Goal: Transaction & Acquisition: Purchase product/service

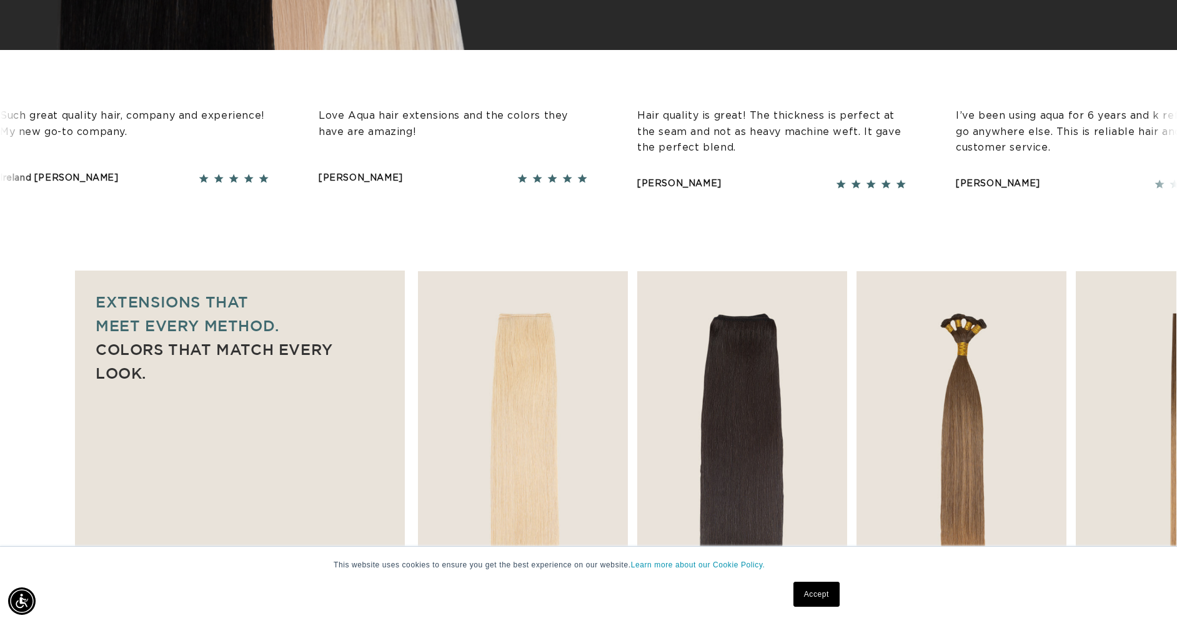
scroll to position [954, 0]
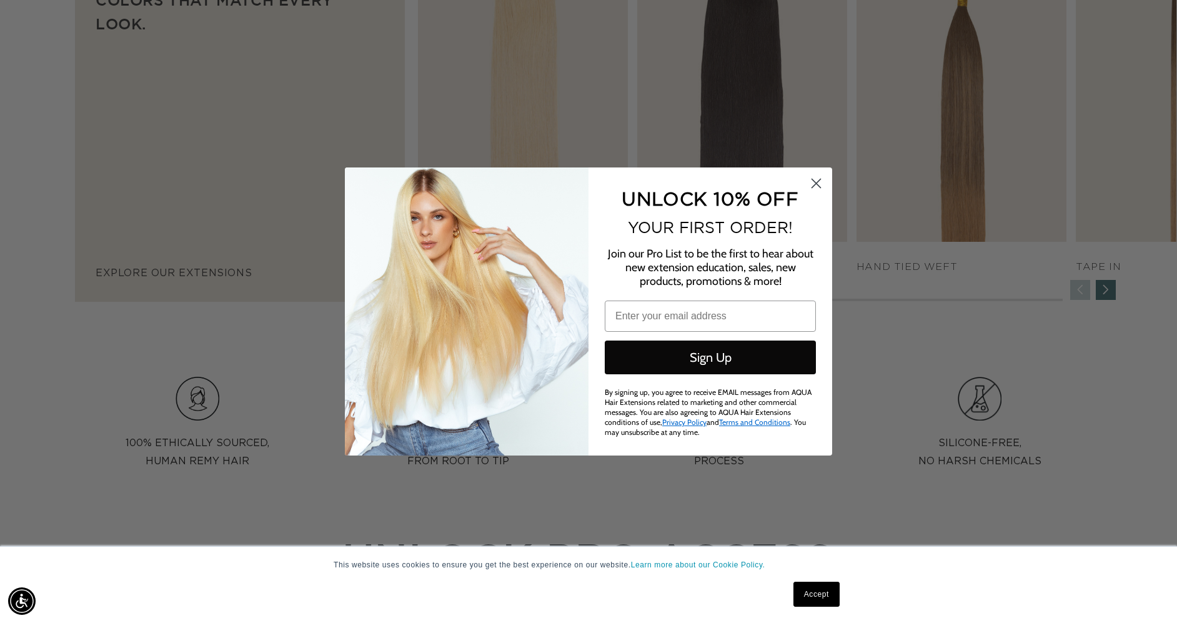
click at [811, 592] on link "Accept" at bounding box center [816, 594] width 46 height 25
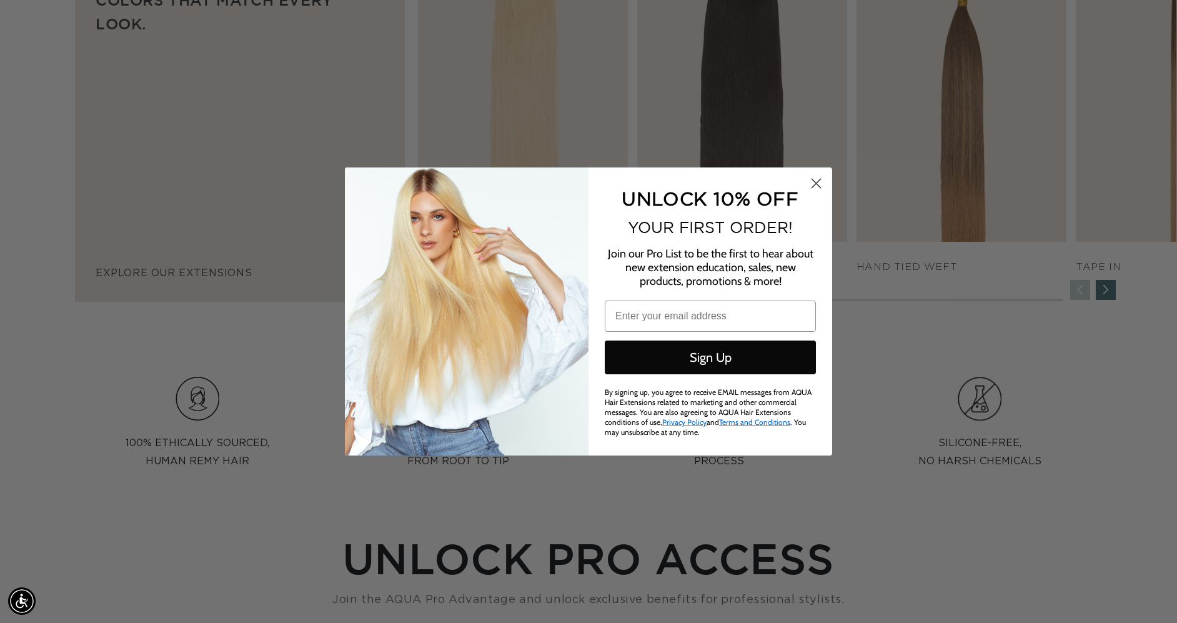
scroll to position [0, 2177]
click at [816, 189] on circle "Close dialog" at bounding box center [816, 183] width 21 height 21
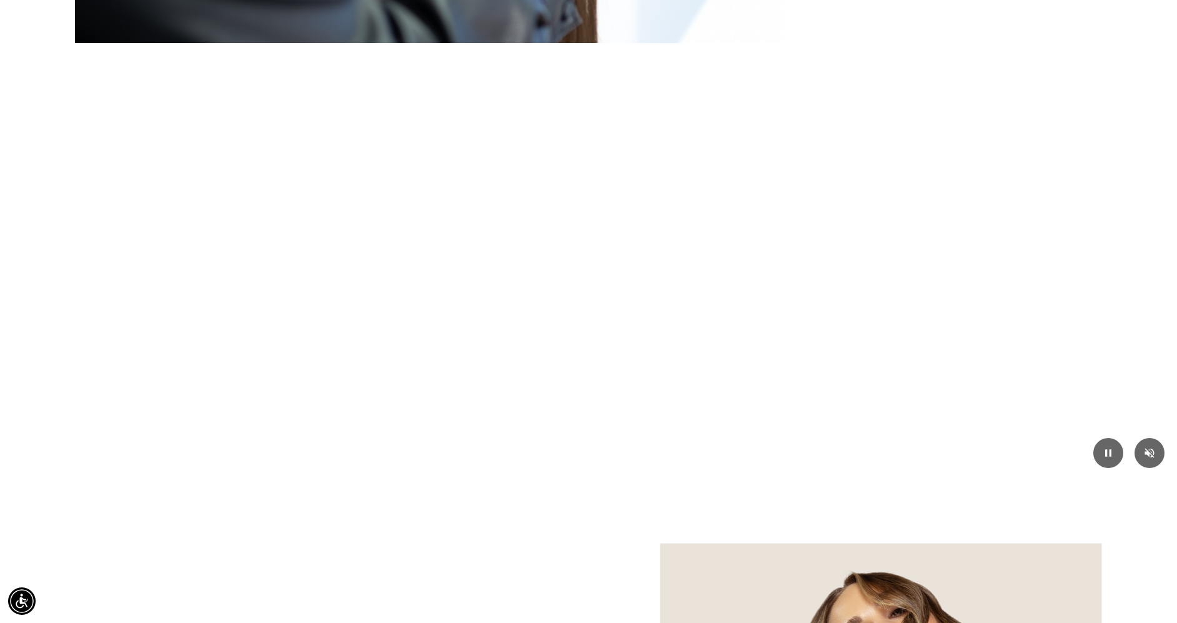
scroll to position [0, 1088]
click at [1149, 458] on icon "Mute/Unmute video" at bounding box center [1150, 453] width 14 height 14
click at [1145, 461] on button "Mute/Unmute video" at bounding box center [1149, 452] width 33 height 33
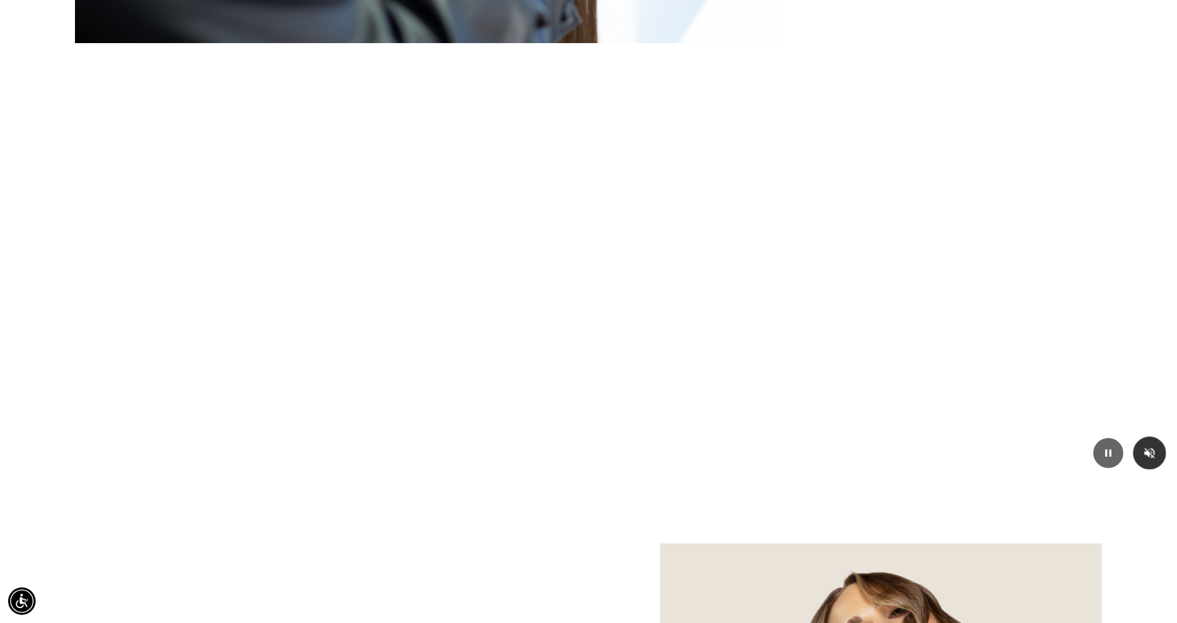
click at [1145, 461] on button "Mute/Unmute video" at bounding box center [1149, 452] width 33 height 33
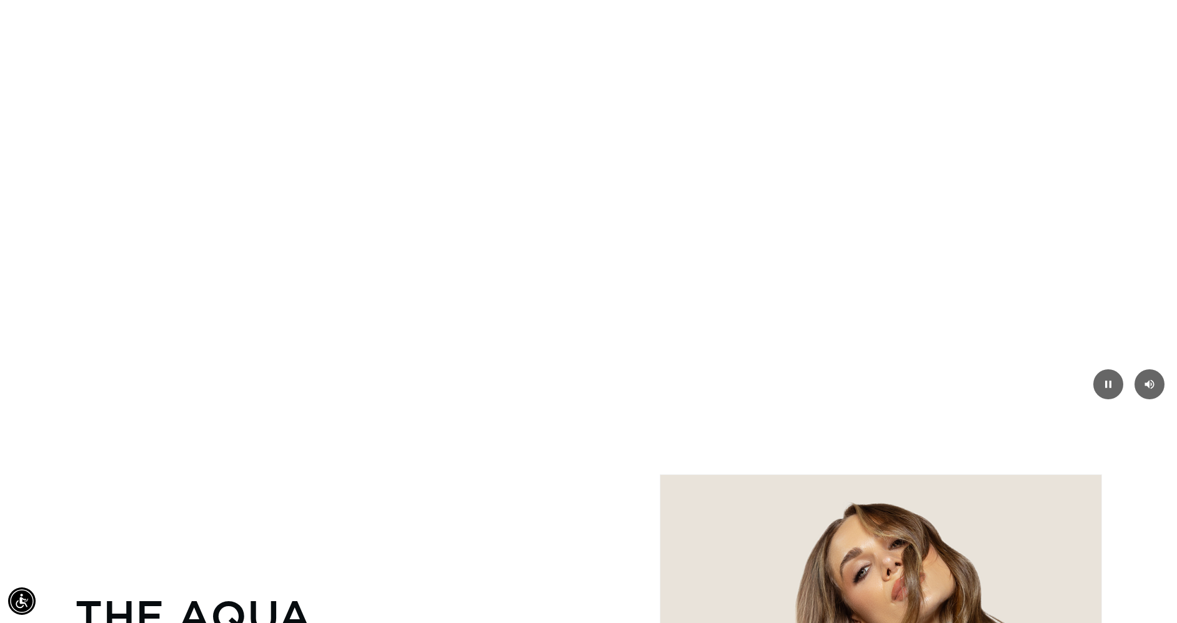
scroll to position [1882, 0]
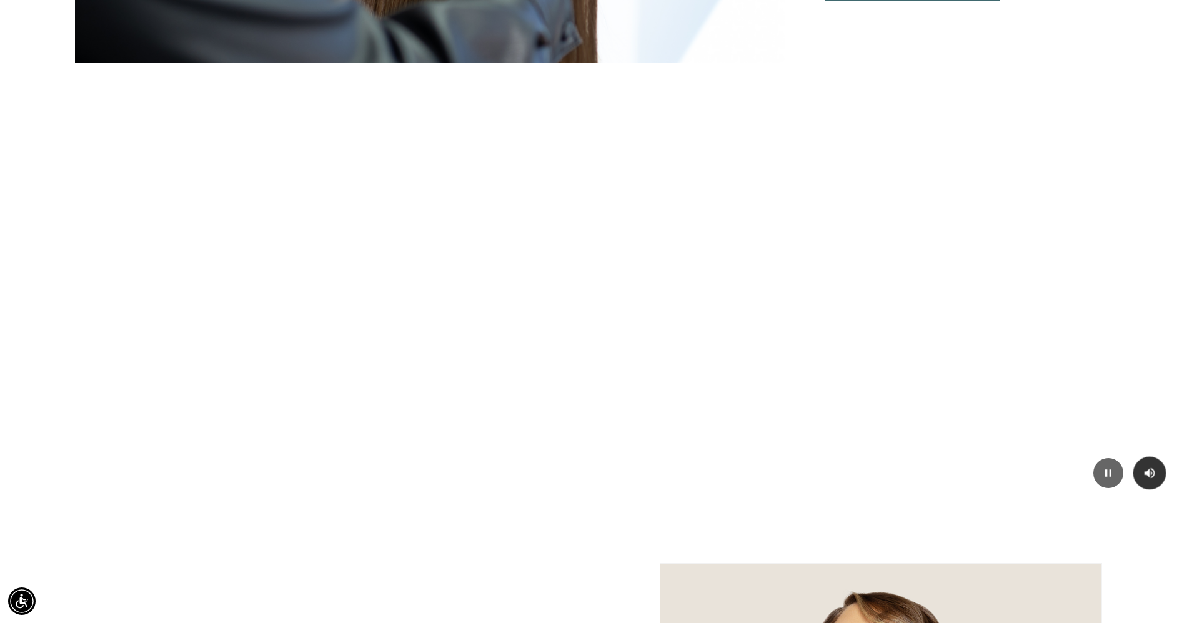
click at [1152, 470] on icon "Mute/Unmute video" at bounding box center [1150, 473] width 11 height 10
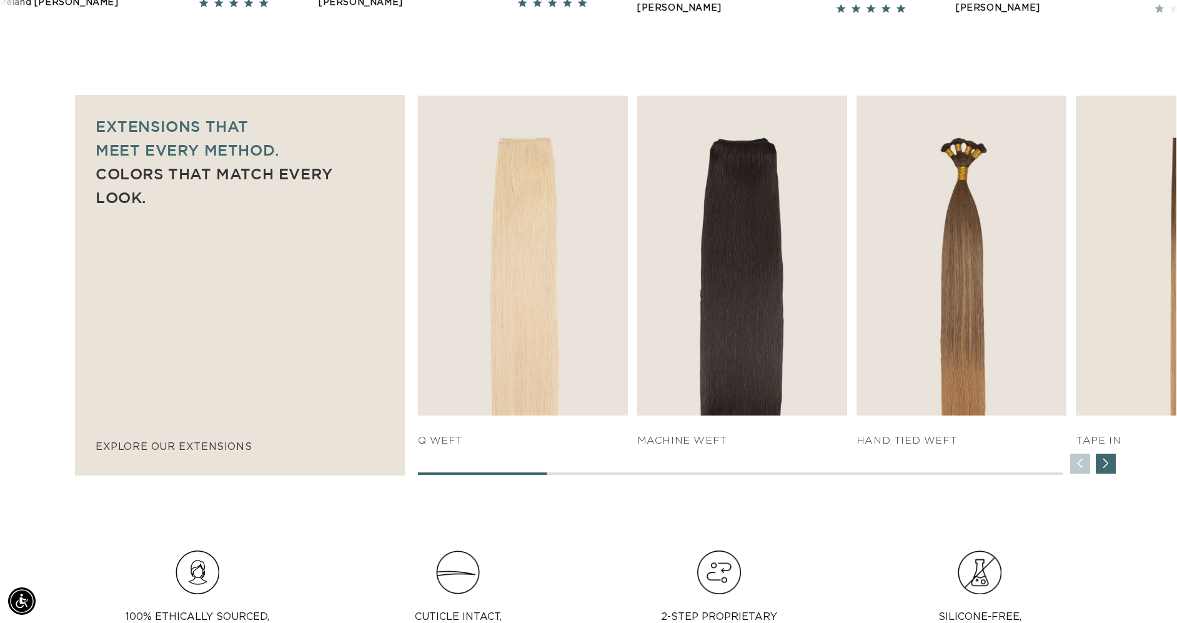
scroll to position [663, 0]
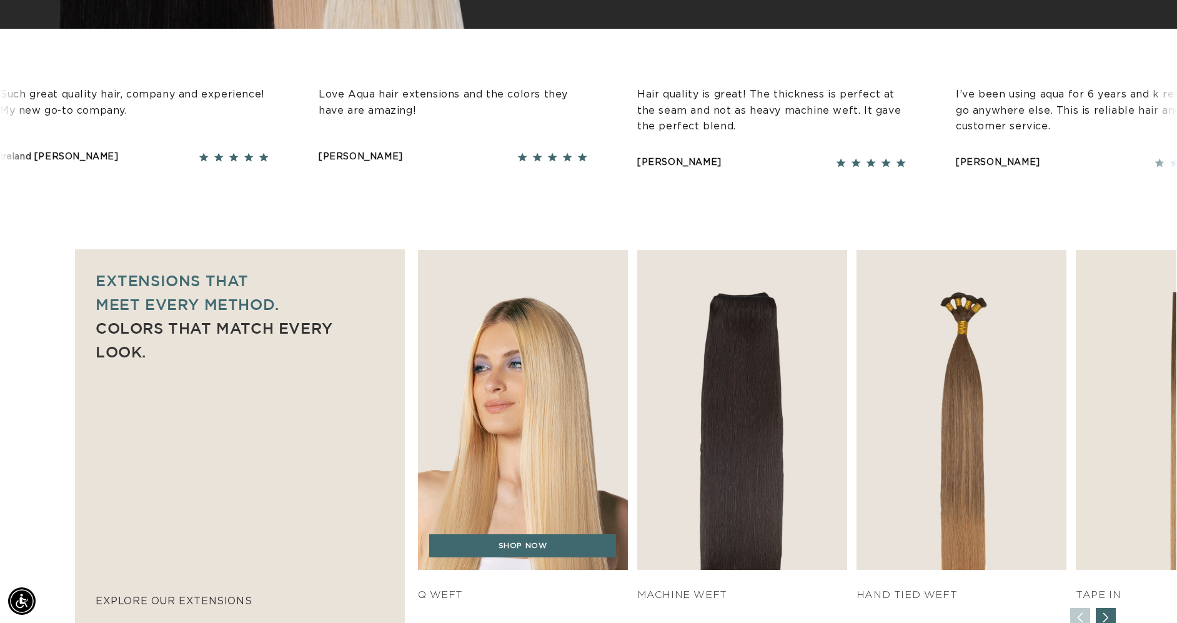
click at [545, 397] on img "1 / 7" at bounding box center [522, 410] width 221 height 336
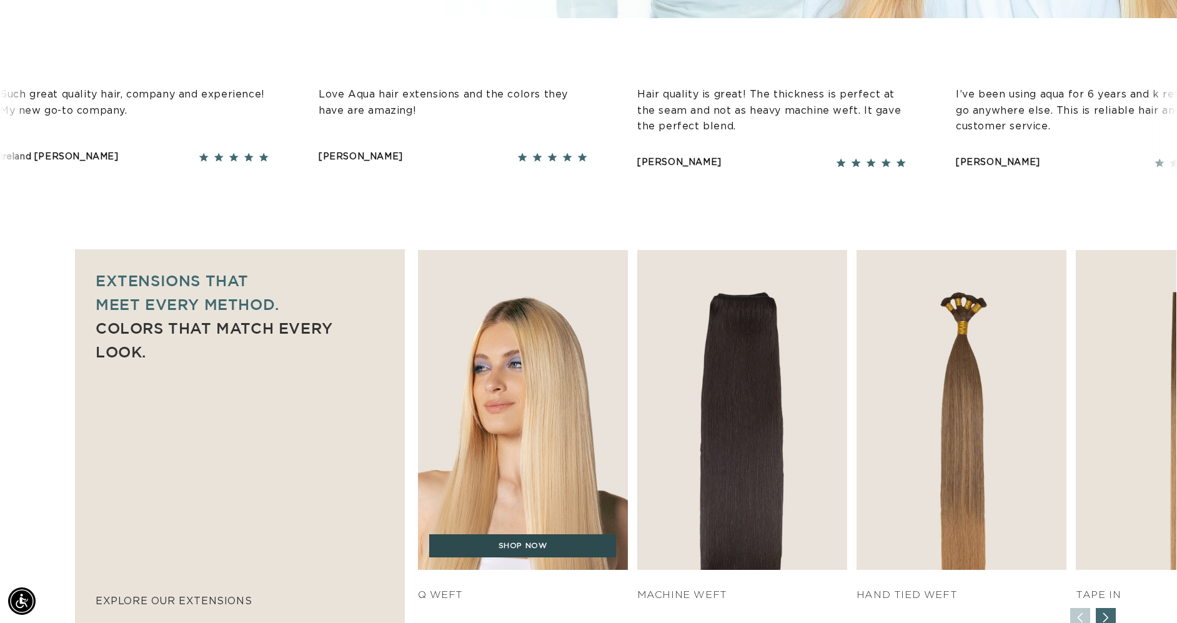
click at [500, 554] on link "SHOP NOW" at bounding box center [522, 546] width 187 height 24
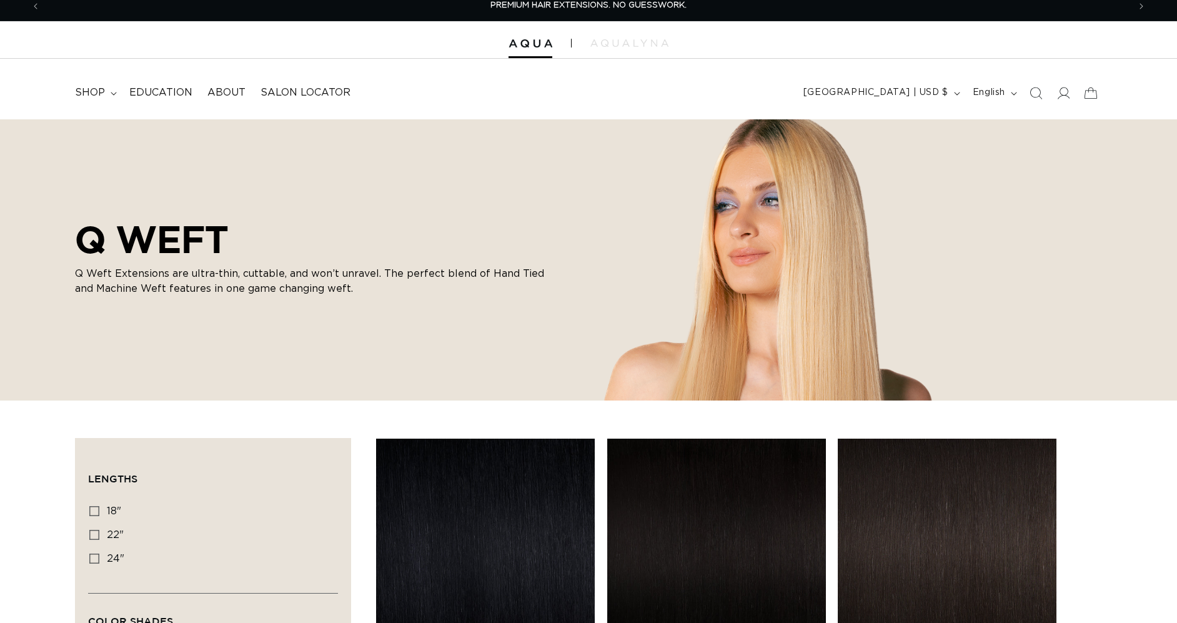
scroll to position [118, 0]
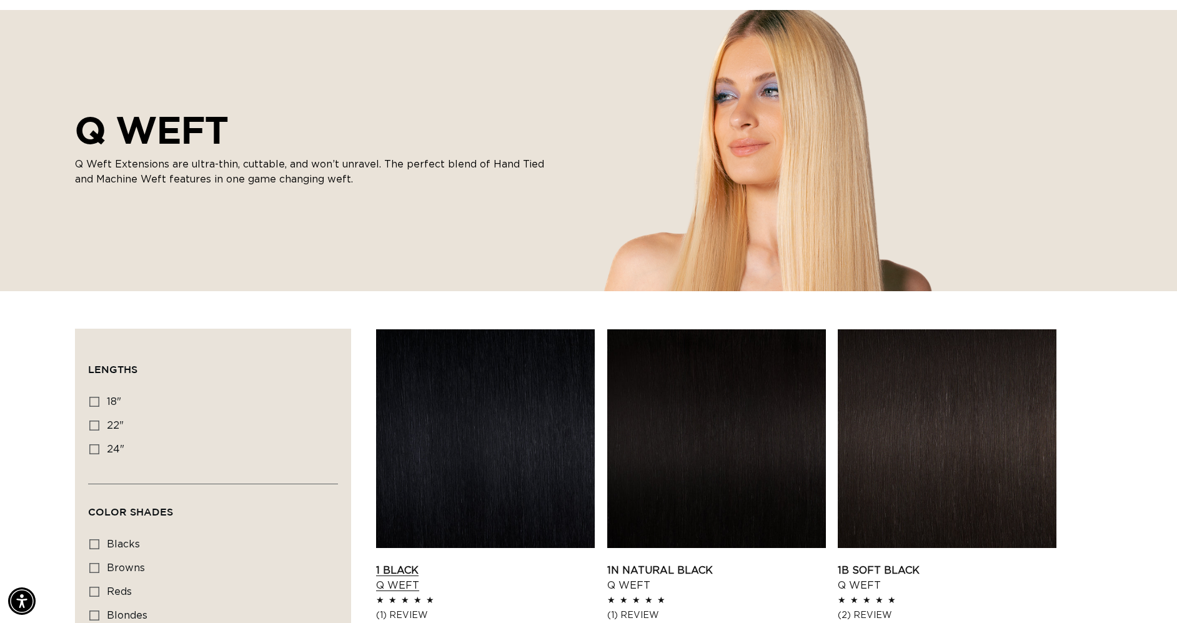
click at [544, 563] on link "1 Black Q Weft" at bounding box center [485, 578] width 219 height 30
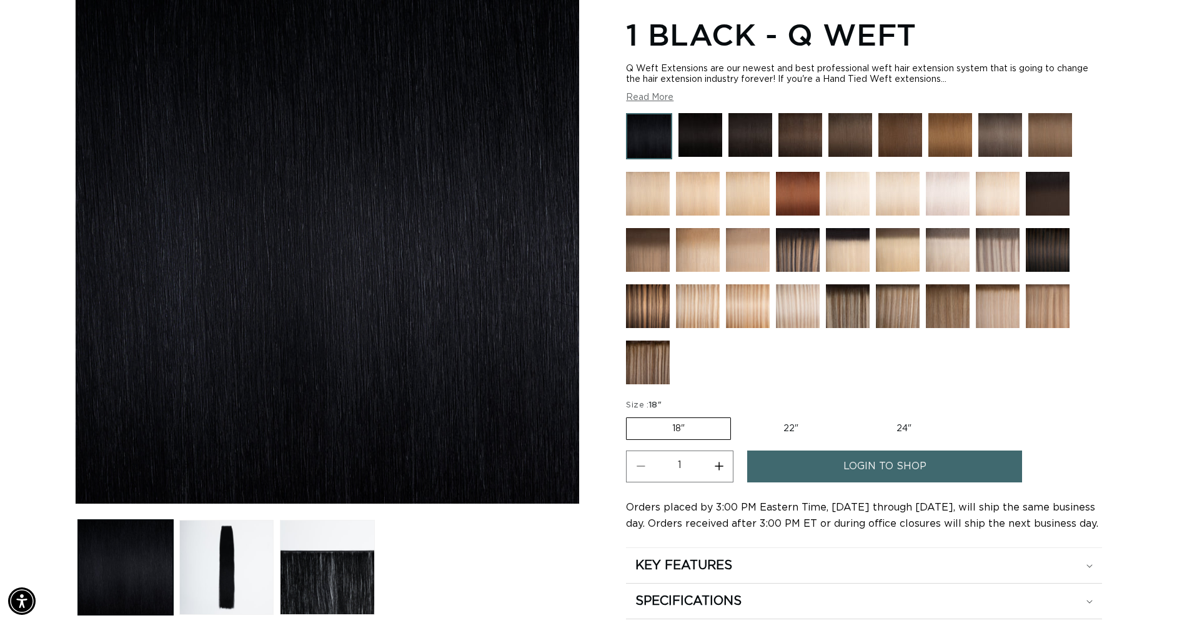
scroll to position [304, 0]
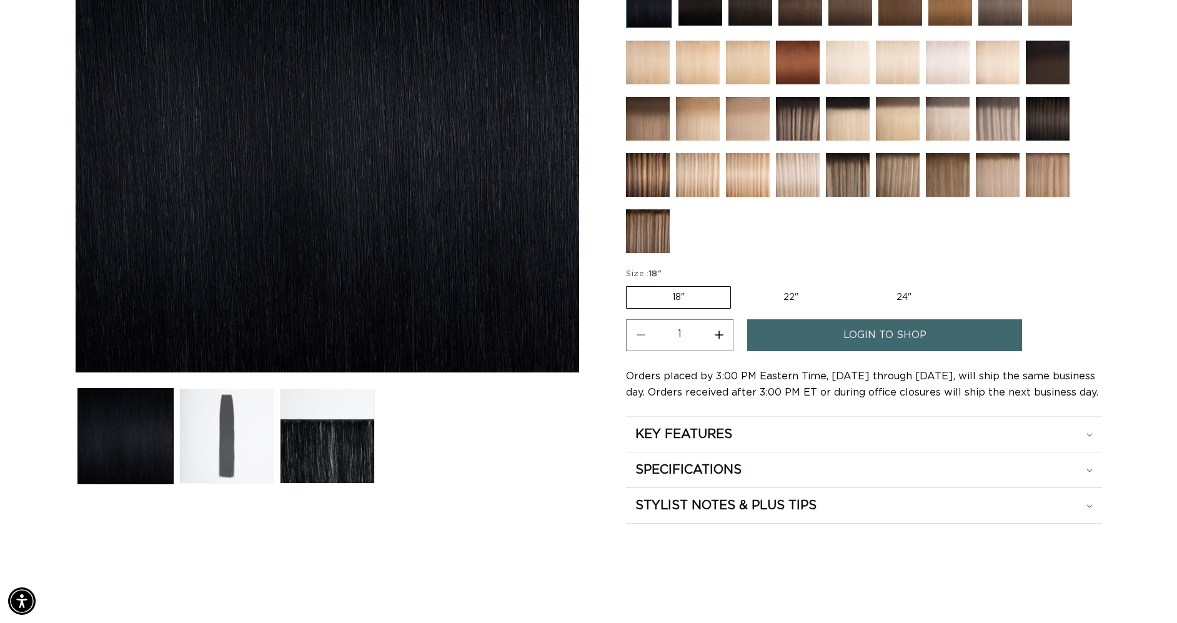
click at [226, 467] on button "Load image 2 in gallery view" at bounding box center [226, 436] width 95 height 95
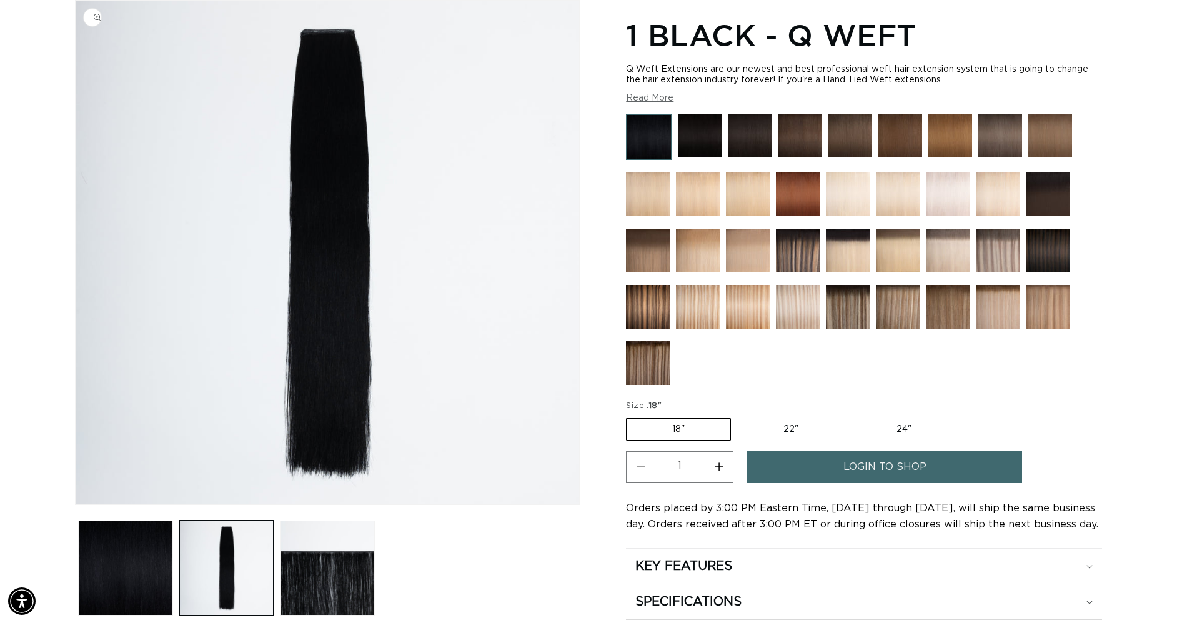
scroll to position [172, 0]
click at [324, 584] on button "Load image 3 in gallery view" at bounding box center [327, 567] width 95 height 95
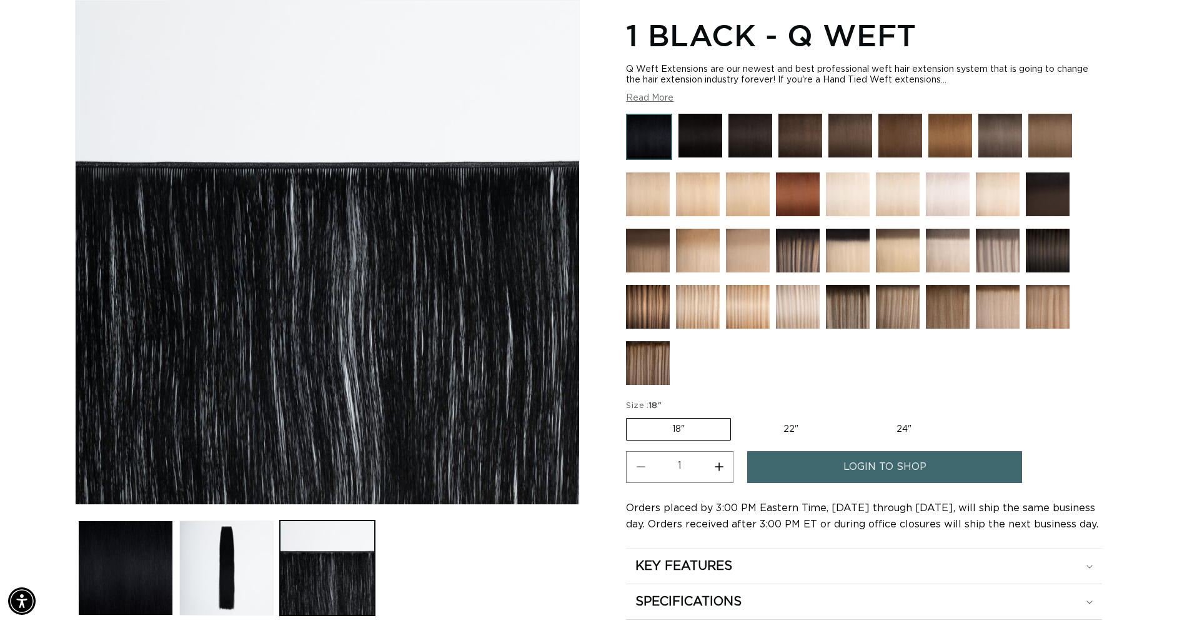
scroll to position [0, 2177]
click at [251, 527] on button "Load image 2 in gallery view" at bounding box center [226, 567] width 95 height 95
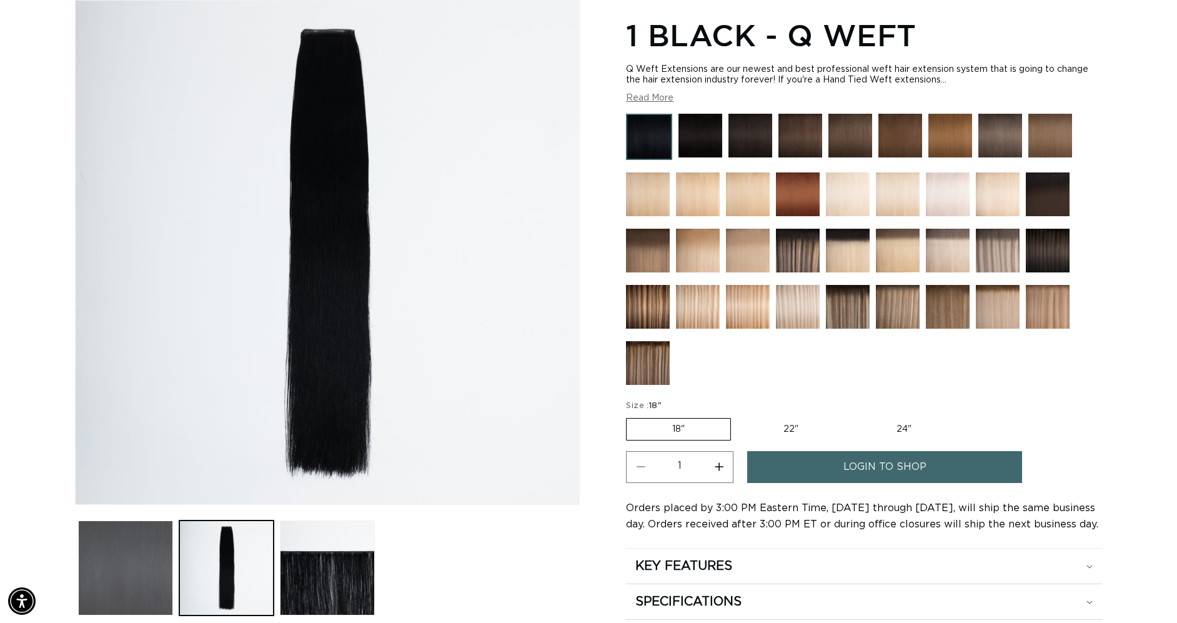
click at [172, 547] on button "Load image 1 in gallery view" at bounding box center [125, 567] width 95 height 95
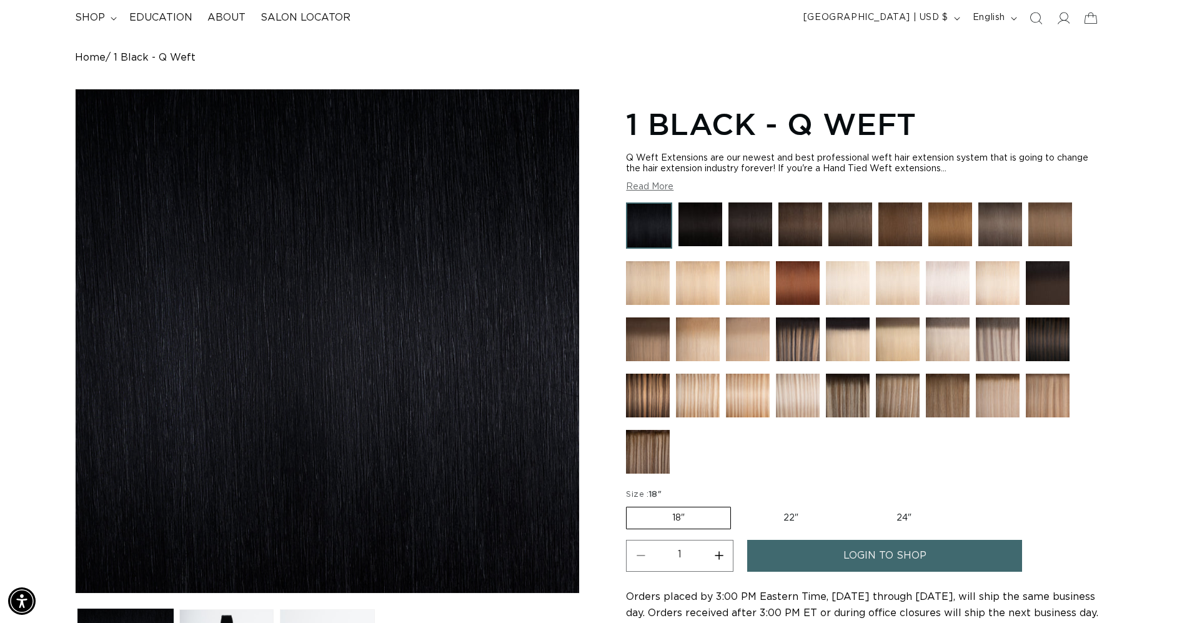
scroll to position [0, 0]
click at [688, 234] on img at bounding box center [700, 224] width 44 height 44
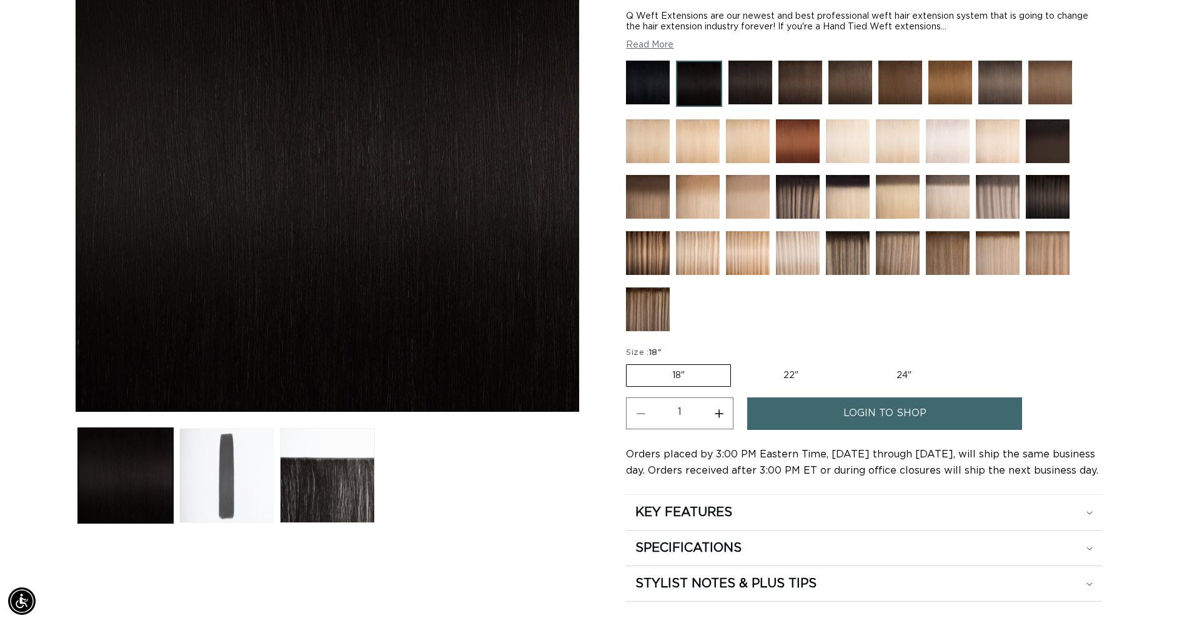
scroll to position [0, 1088]
click at [237, 499] on button "Load image 2 in gallery view" at bounding box center [226, 475] width 95 height 95
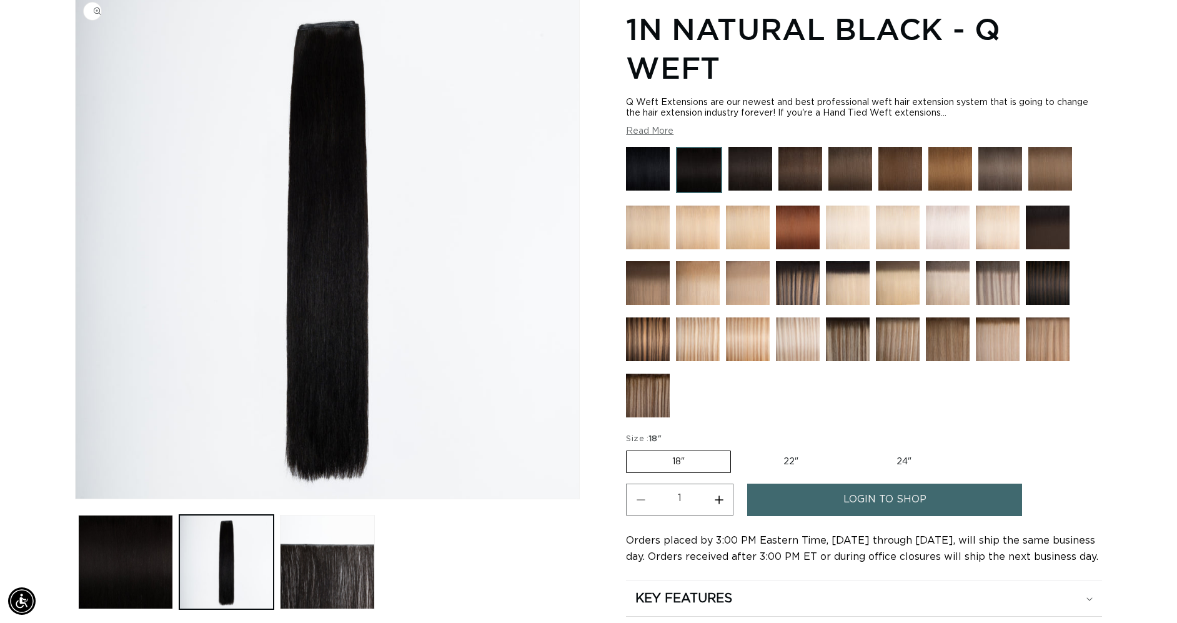
scroll to position [172, 0]
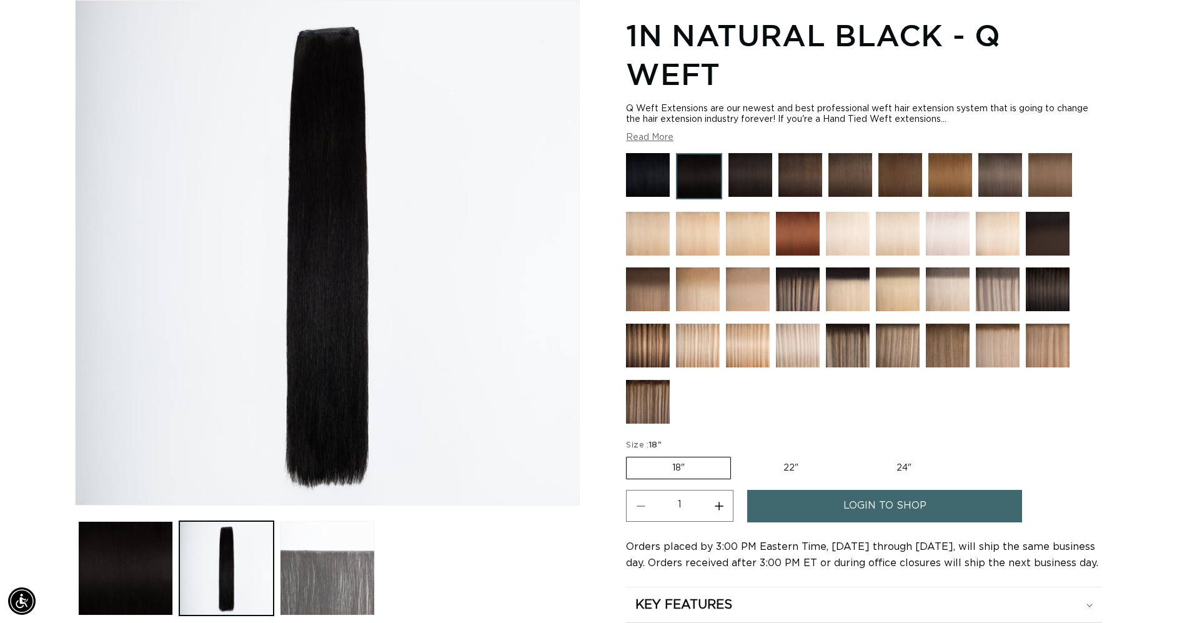
click at [317, 559] on button "Load image 3 in gallery view" at bounding box center [327, 568] width 95 height 95
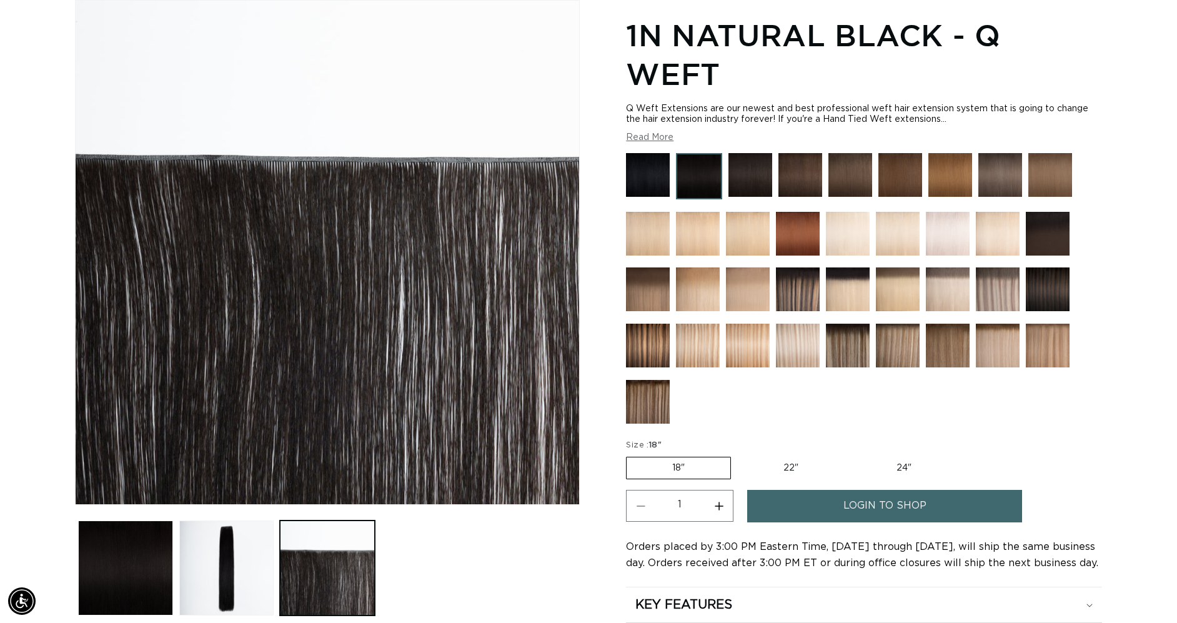
click at [847, 177] on img at bounding box center [850, 175] width 44 height 44
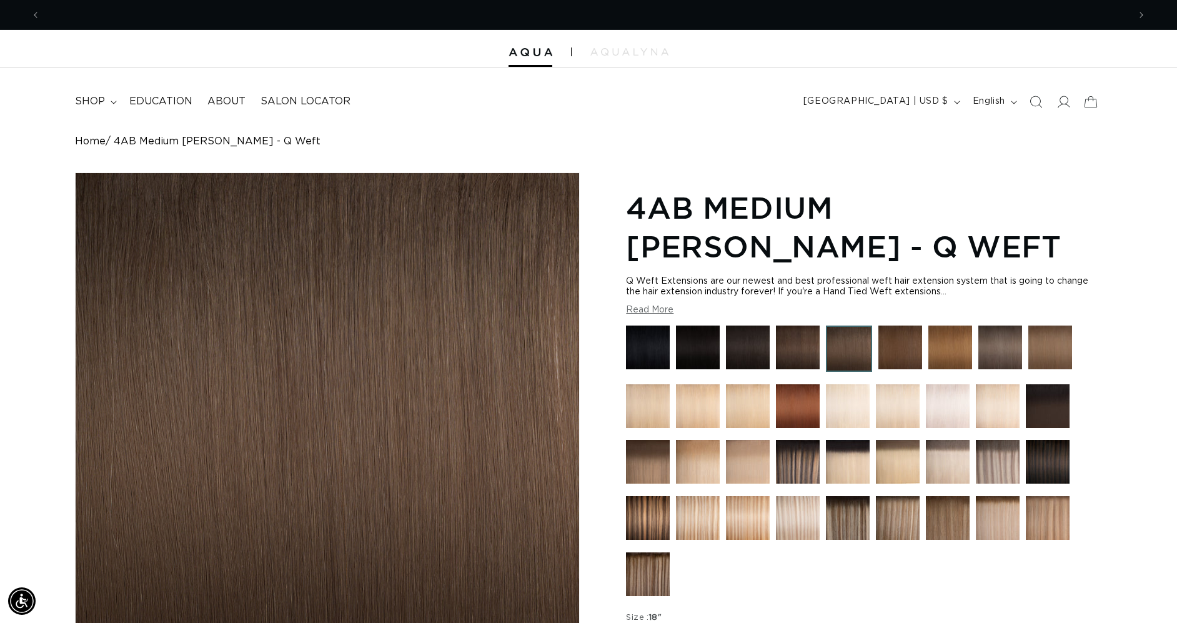
scroll to position [0, 1088]
click at [107, 96] on summary "shop" at bounding box center [94, 101] width 54 height 28
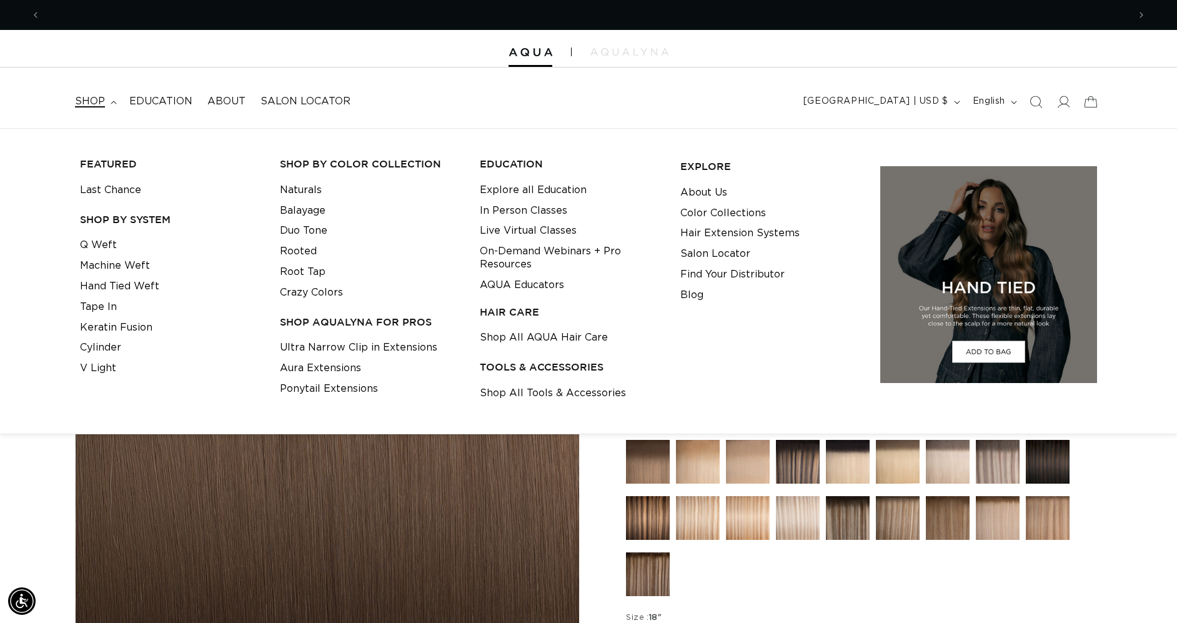
scroll to position [0, 2177]
click at [109, 375] on link "V Light" at bounding box center [98, 368] width 36 height 21
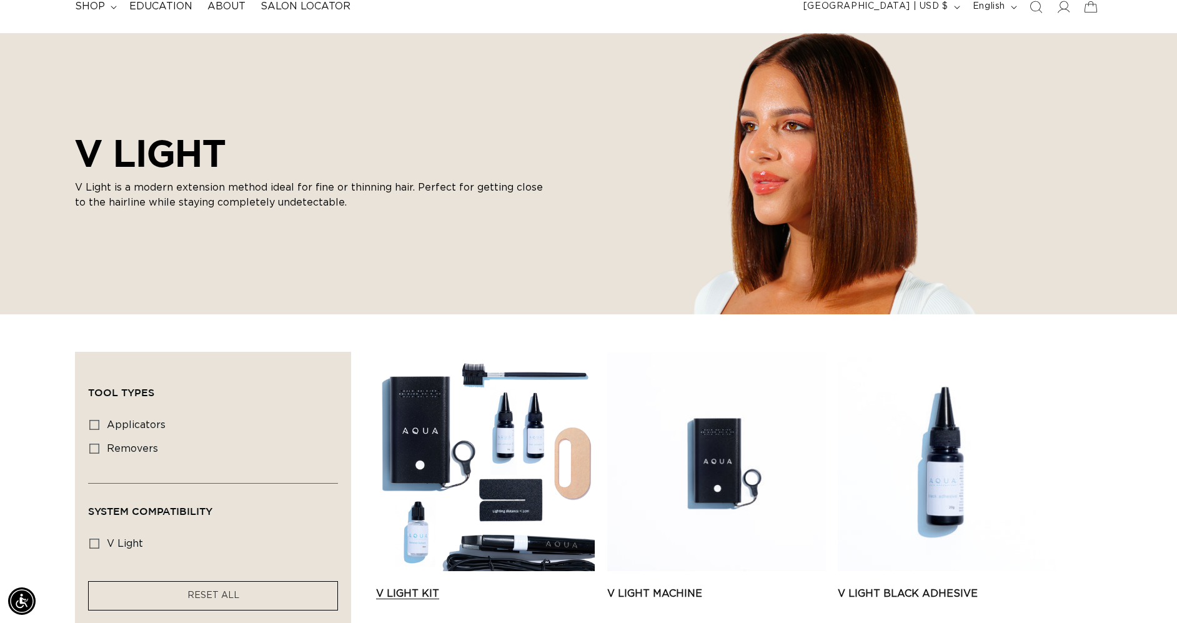
scroll to position [0, 1088]
click at [422, 586] on link "V Light Kit" at bounding box center [485, 593] width 219 height 15
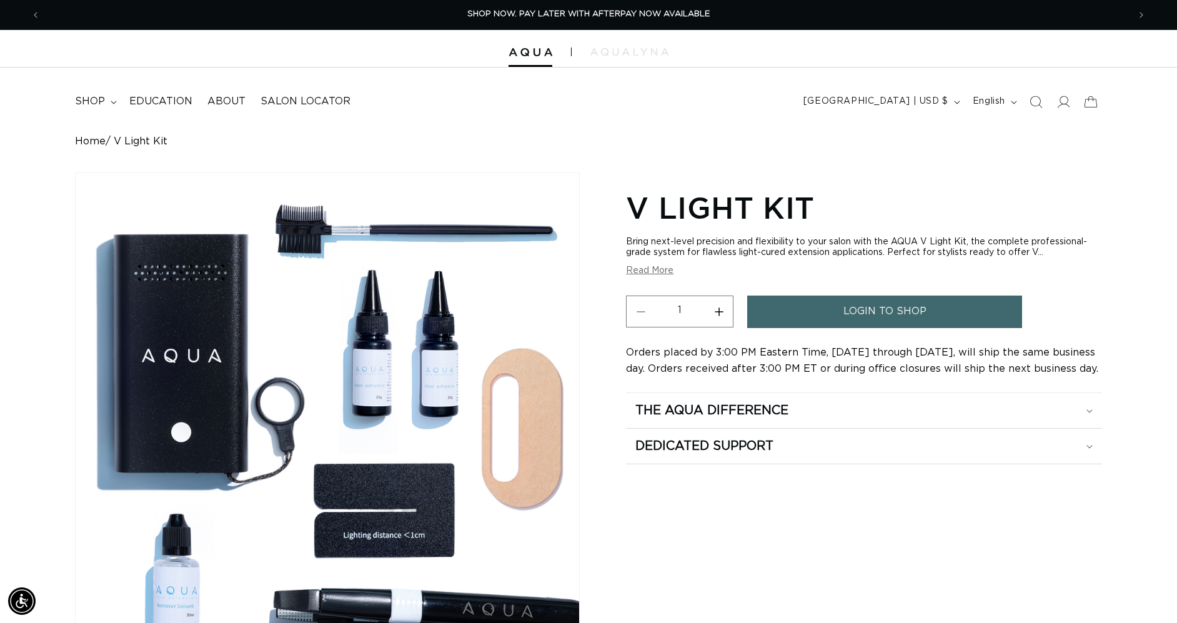
click at [534, 61] on div at bounding box center [588, 48] width 1177 height 37
click at [533, 54] on img at bounding box center [531, 52] width 44 height 9
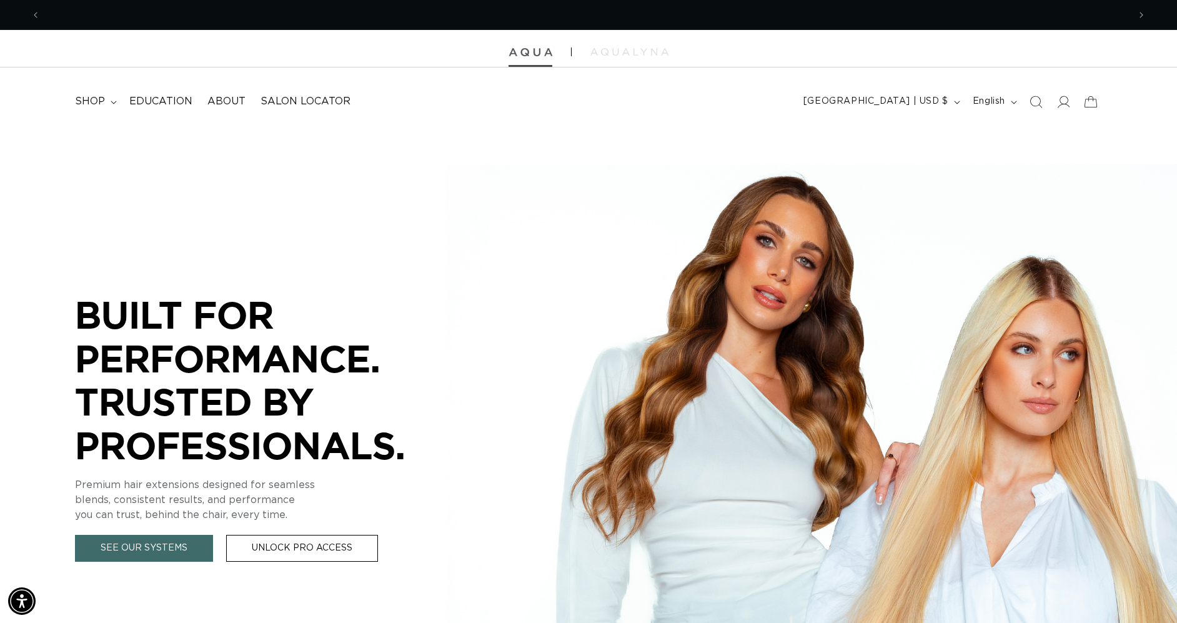
scroll to position [0, 1088]
click at [537, 52] on img at bounding box center [531, 52] width 44 height 9
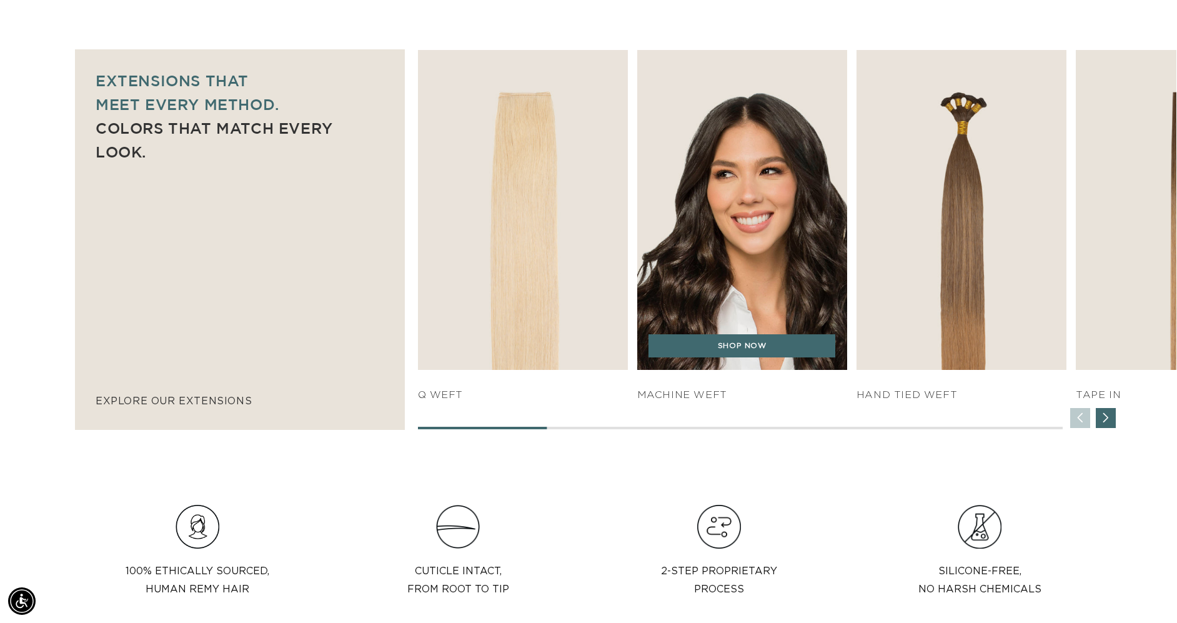
scroll to position [0, 2177]
click at [724, 252] on img "2 / 7" at bounding box center [742, 210] width 221 height 336
click at [705, 355] on link "SHOP NOW" at bounding box center [741, 346] width 187 height 24
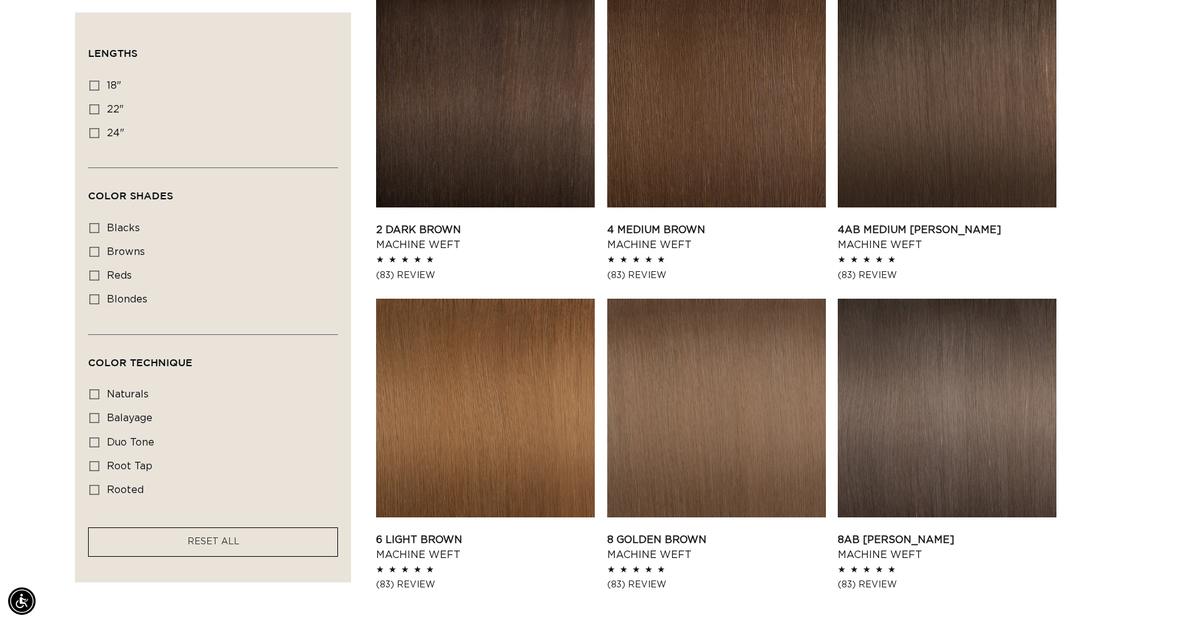
scroll to position [0, 1088]
click at [493, 222] on link "2 Dark Brown Machine Weft" at bounding box center [485, 237] width 219 height 30
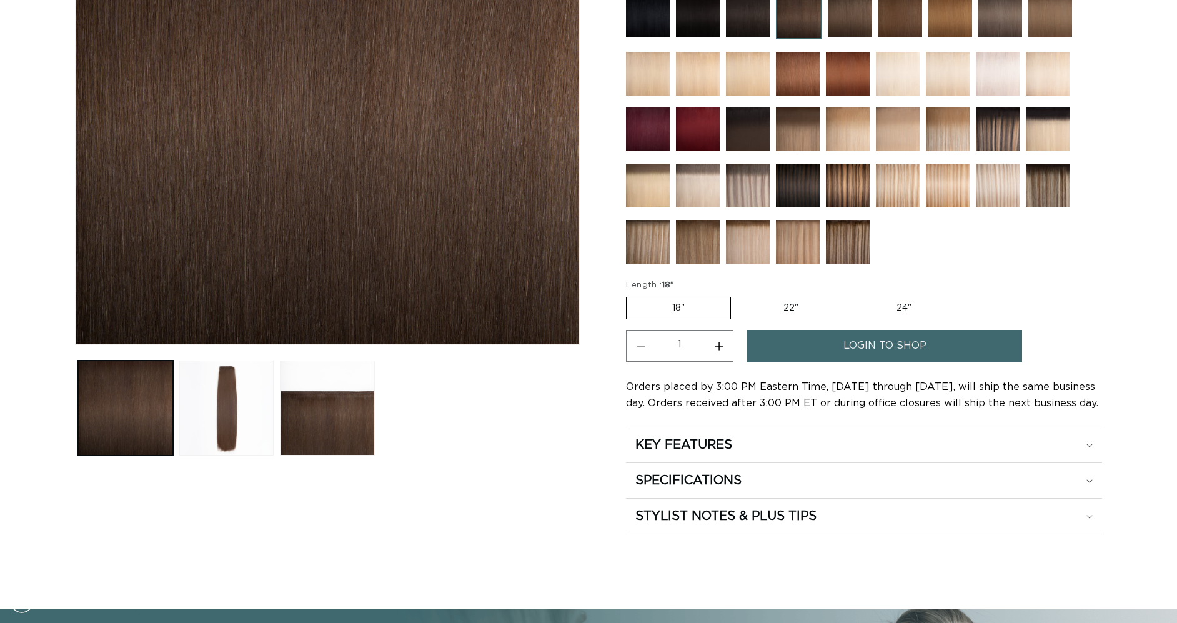
scroll to position [442, 0]
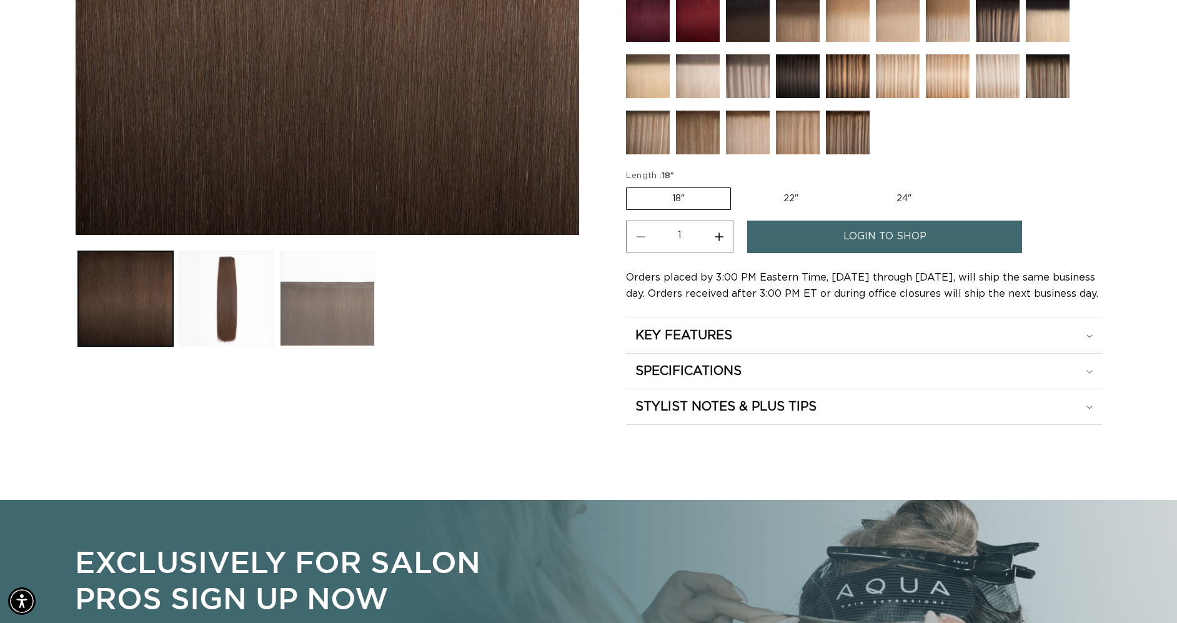
click at [311, 314] on button "Load image 3 in gallery view" at bounding box center [327, 298] width 95 height 95
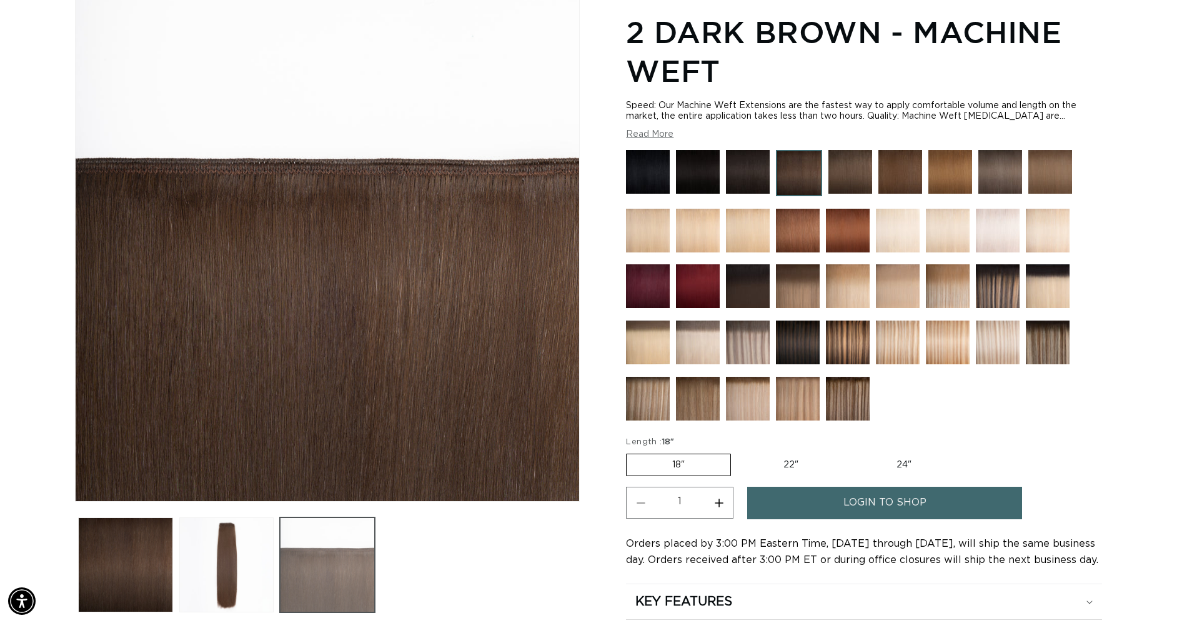
scroll to position [0, 0]
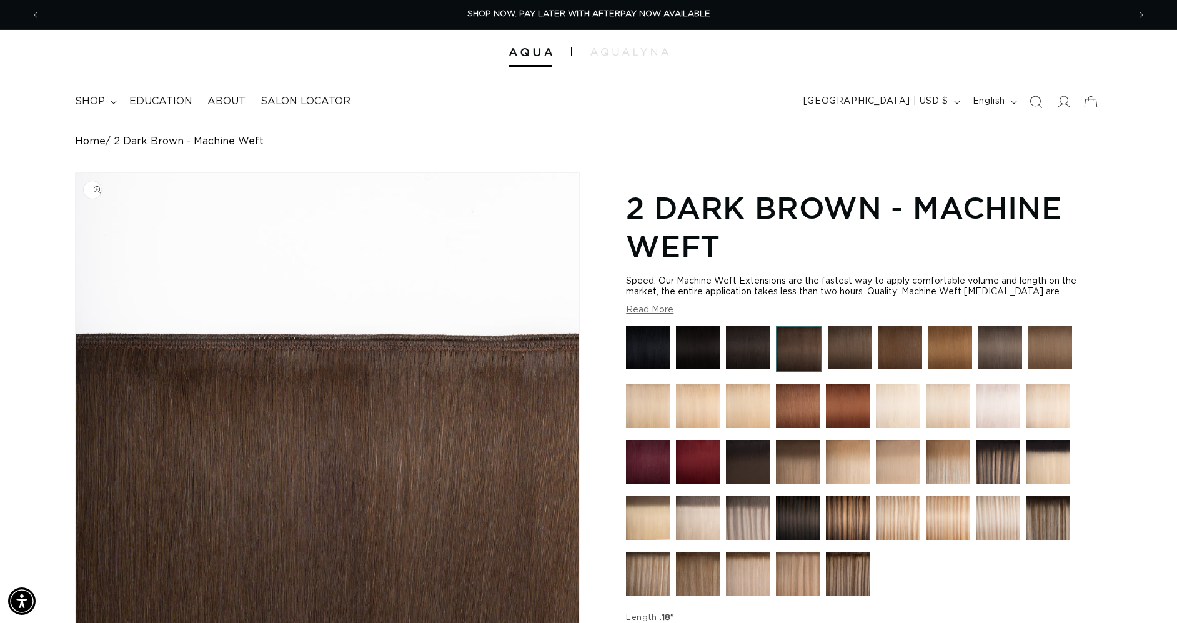
click at [329, 396] on img "Gallery Viewer" at bounding box center [328, 425] width 504 height 504
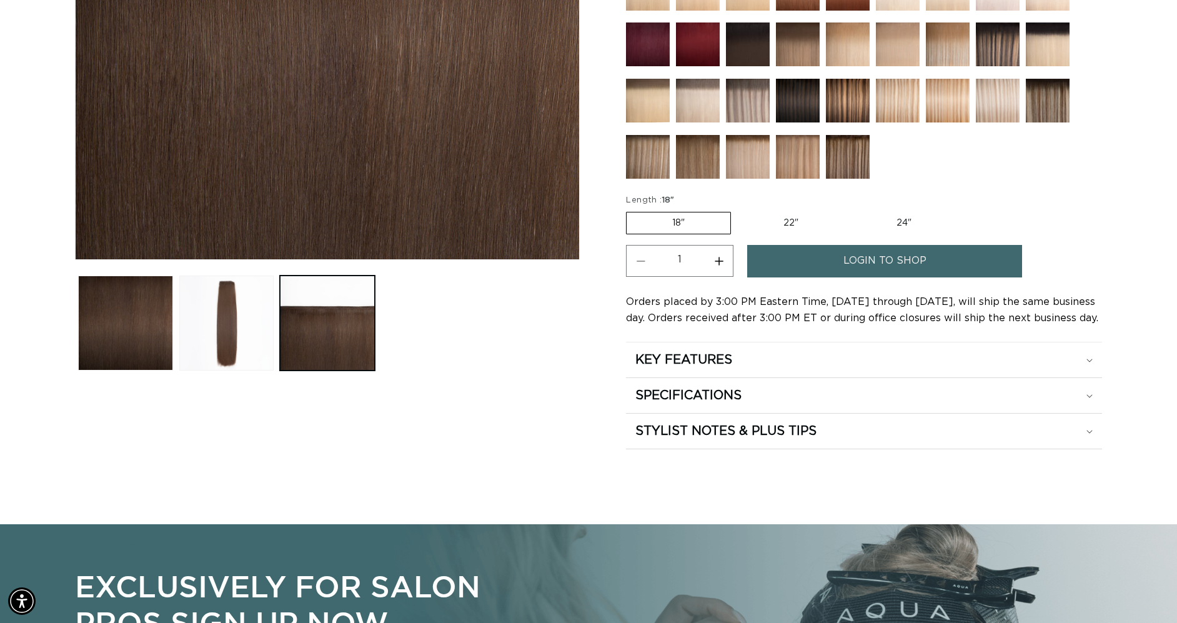
scroll to position [481, 0]
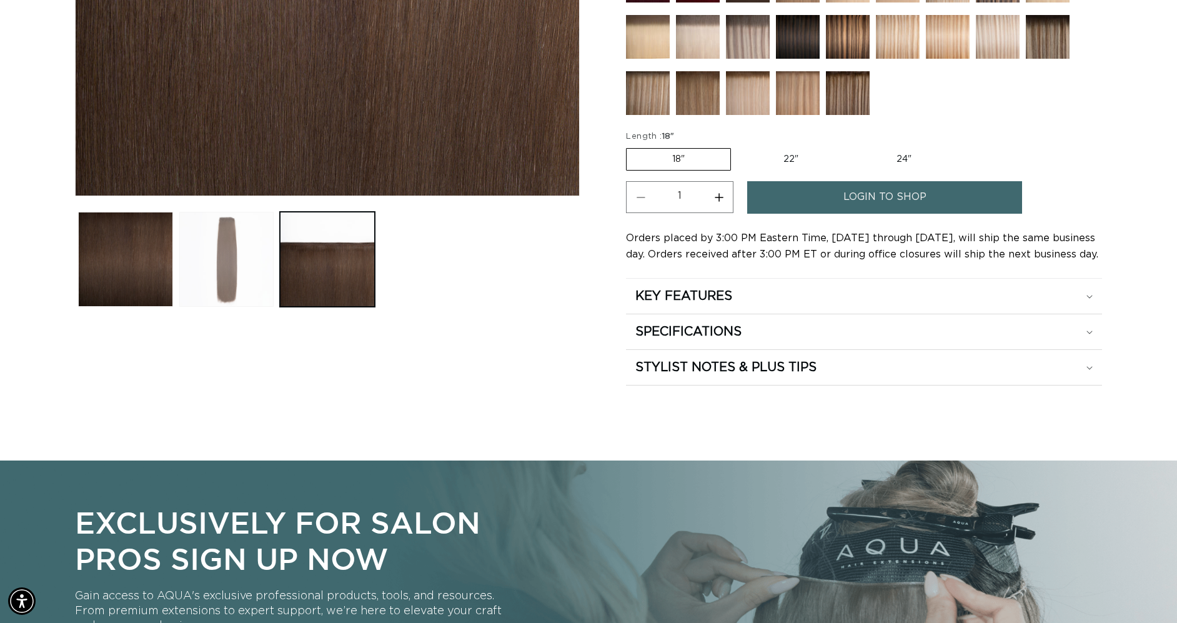
click at [256, 277] on button "Load image 2 in gallery view" at bounding box center [226, 259] width 95 height 95
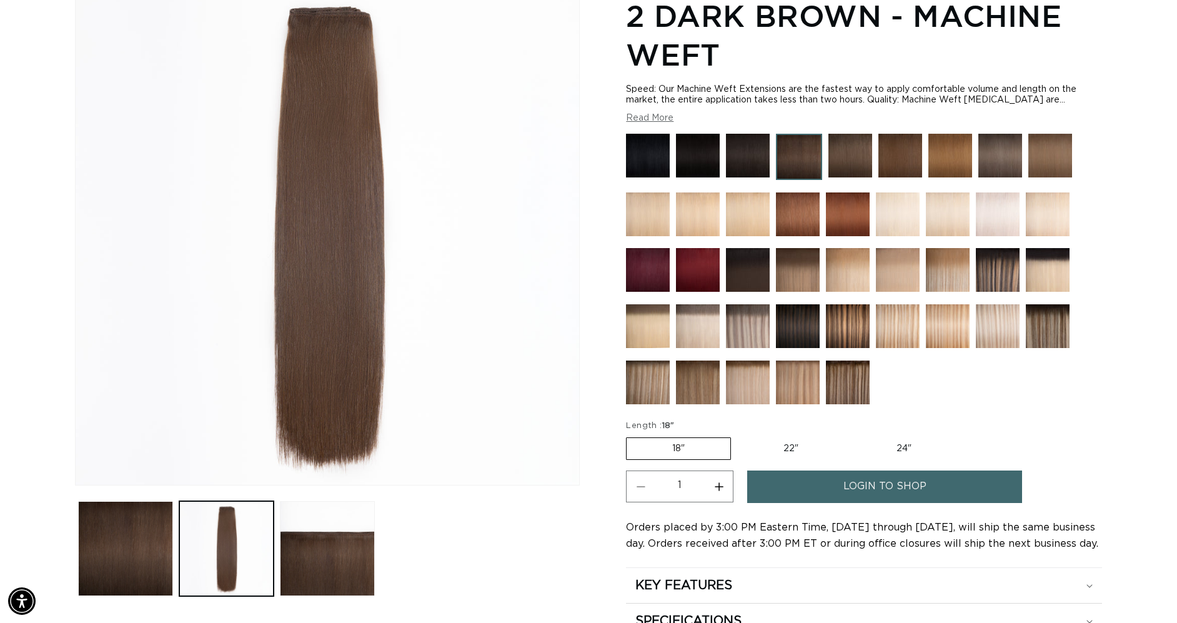
scroll to position [233, 0]
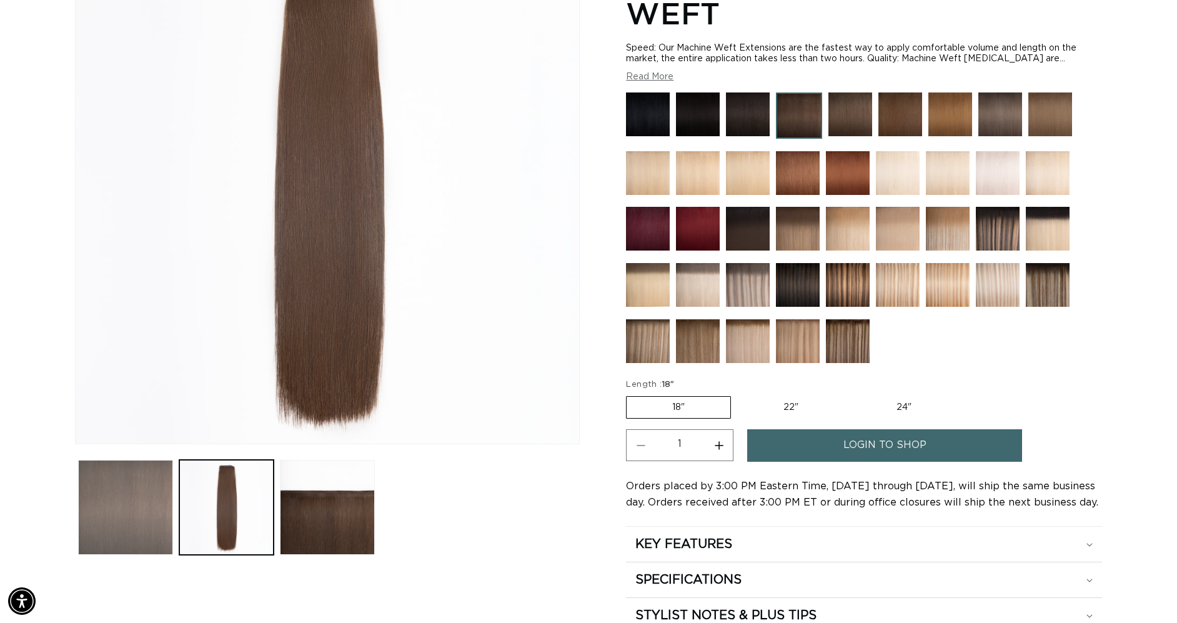
click at [141, 527] on button "Load image 1 in gallery view" at bounding box center [125, 507] width 95 height 95
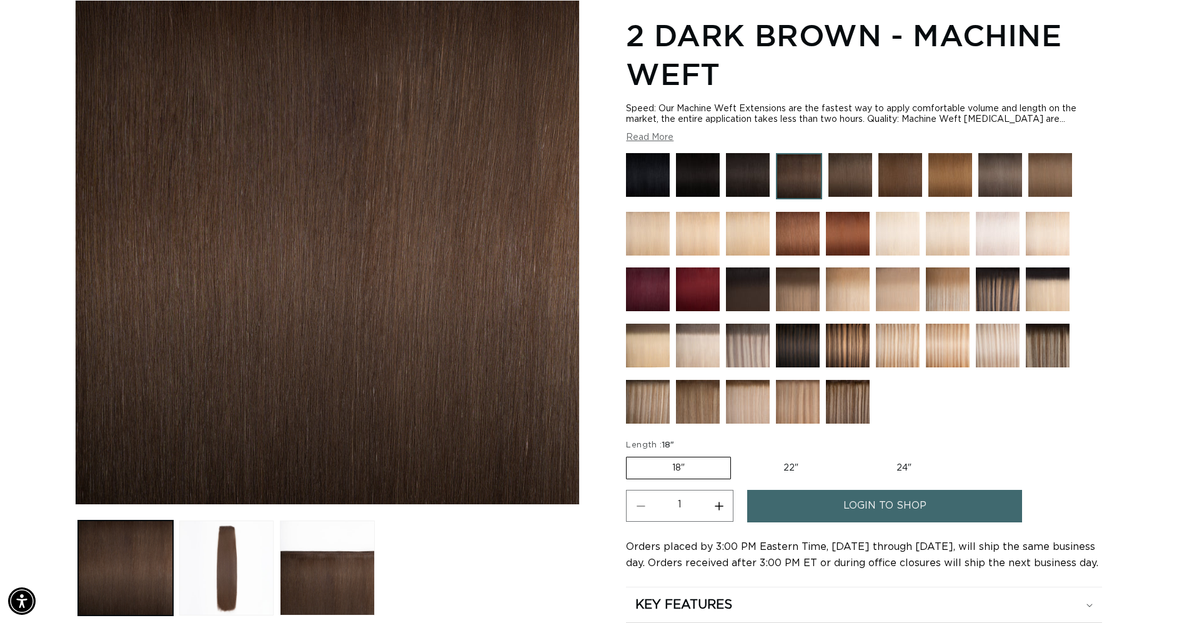
scroll to position [0, 1088]
click at [753, 176] on img at bounding box center [748, 175] width 44 height 44
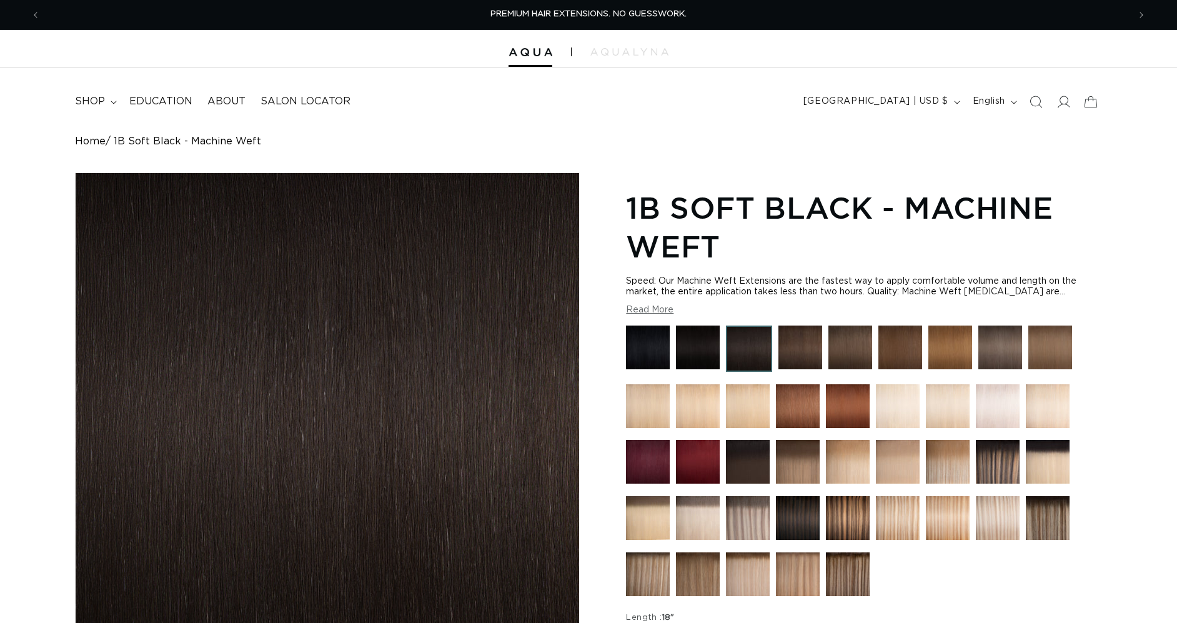
click at [662, 324] on section "1B Soft Black - Machine Weft Speed: Our Machine Weft Extensions are the fastest…" at bounding box center [864, 526] width 476 height 682
click at [662, 337] on img at bounding box center [648, 347] width 44 height 44
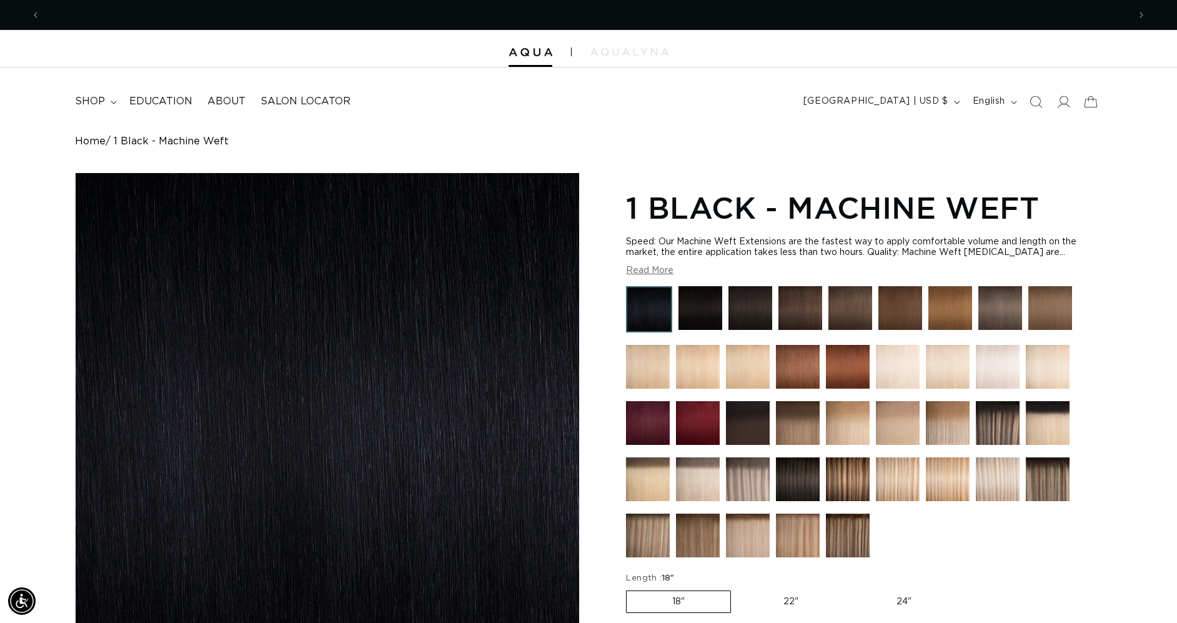
scroll to position [0, 1088]
click at [87, 97] on span "shop" at bounding box center [90, 101] width 30 height 13
